Goal: Task Accomplishment & Management: Complete application form

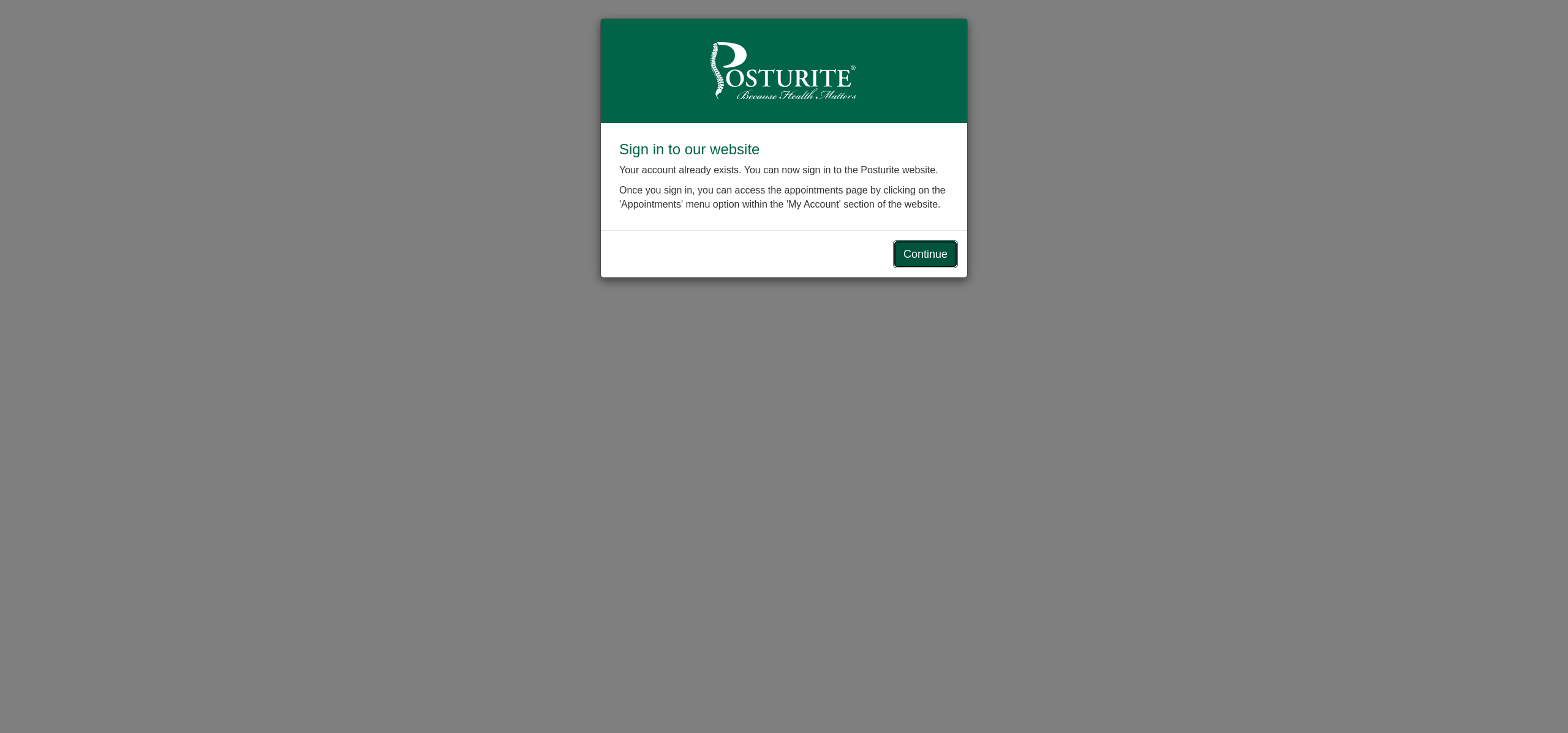
click at [924, 249] on link "Continue" at bounding box center [924, 254] width 65 height 28
click at [915, 253] on link "Continue" at bounding box center [924, 254] width 65 height 28
click at [953, 251] on link "Continue" at bounding box center [924, 254] width 65 height 28
